Goal: Task Accomplishment & Management: Manage account settings

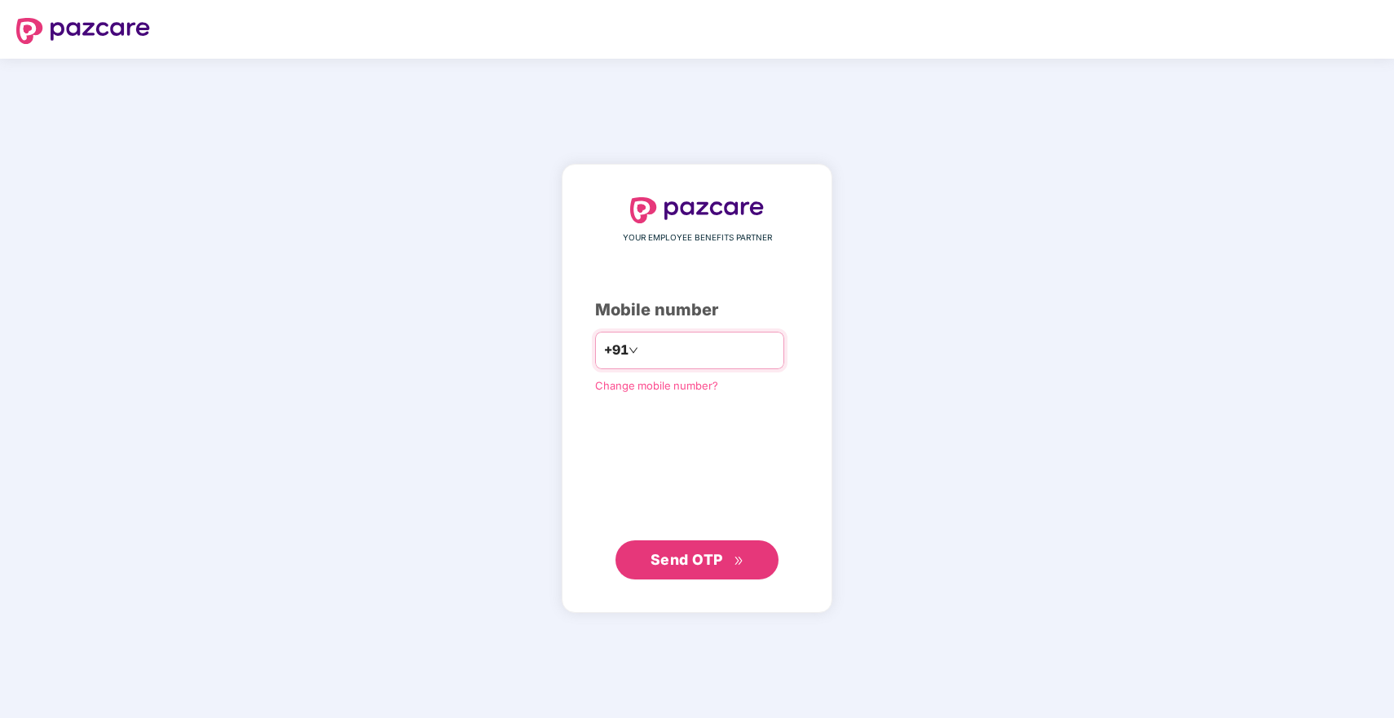
type input "*"
click at [1116, 258] on div "YOUR EMPLOYEE BENEFITS PARTNER Mobile number +91 Change mobile number? Send OTP" at bounding box center [697, 389] width 1394 height 660
